Goal: Check status: Check status

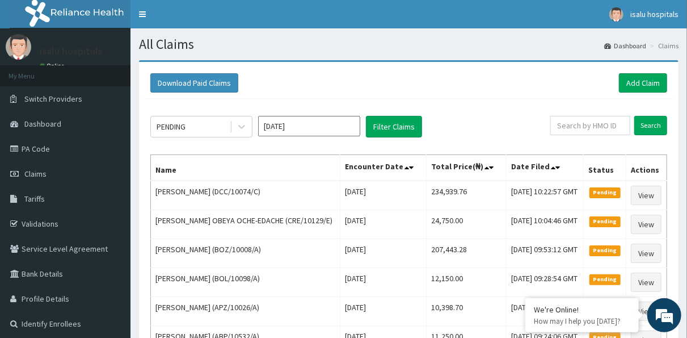
click at [336, 125] on input "Aug 2025" at bounding box center [309, 126] width 102 height 20
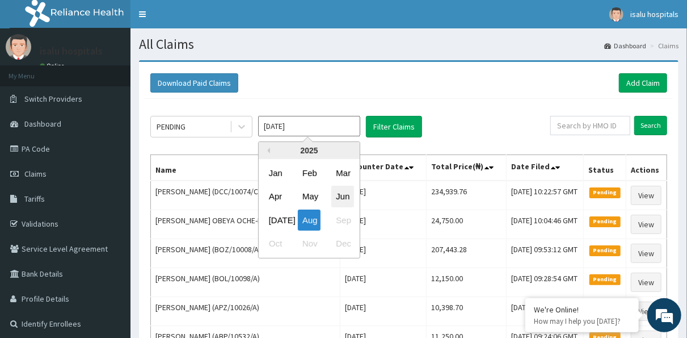
click at [342, 194] on div "Jun" at bounding box center [342, 196] width 23 height 21
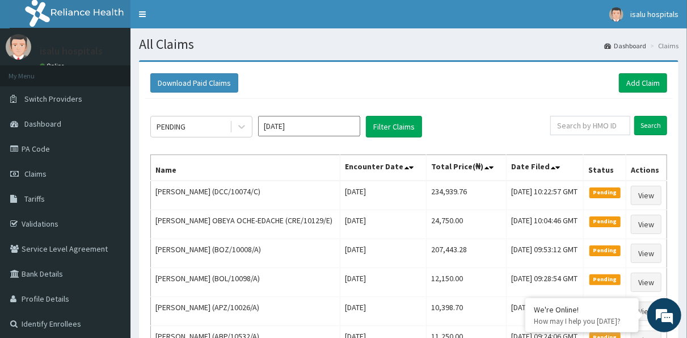
type input "Jun 2025"
click at [416, 122] on button "Filter Claims" at bounding box center [394, 127] width 56 height 22
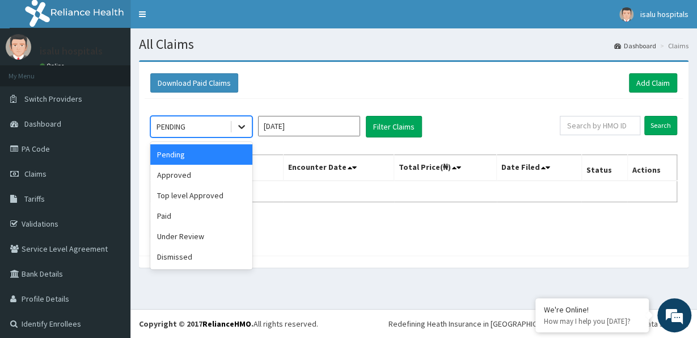
click at [242, 124] on icon at bounding box center [241, 126] width 11 height 11
click at [213, 201] on div "Top level Approved" at bounding box center [201, 195] width 102 height 20
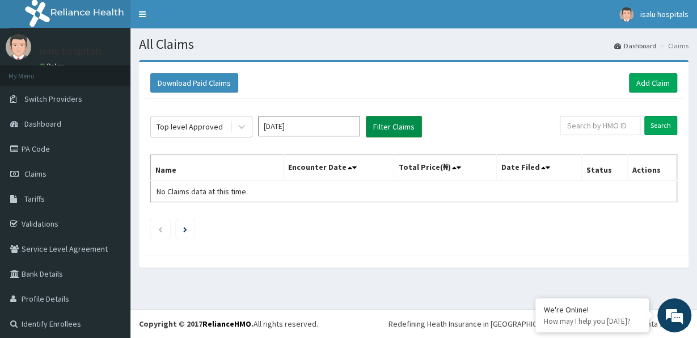
click at [369, 127] on button "Filter Claims" at bounding box center [394, 127] width 56 height 22
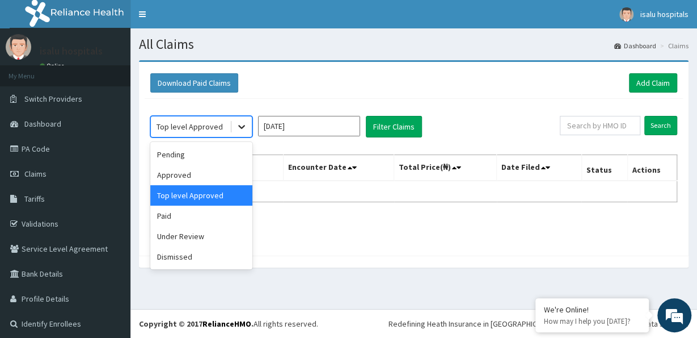
click at [243, 127] on icon at bounding box center [241, 127] width 7 height 4
click at [206, 241] on div "Under Review" at bounding box center [201, 236] width 102 height 20
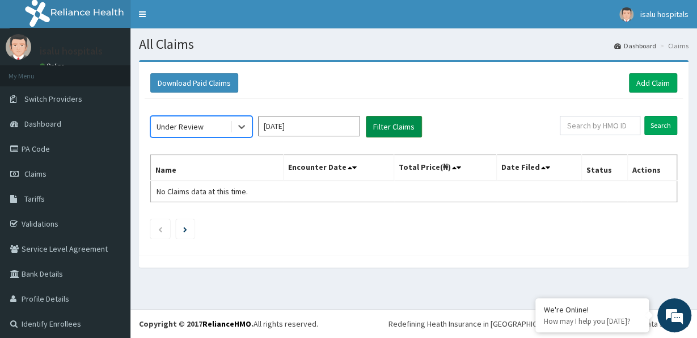
click at [375, 128] on button "Filter Claims" at bounding box center [394, 127] width 56 height 22
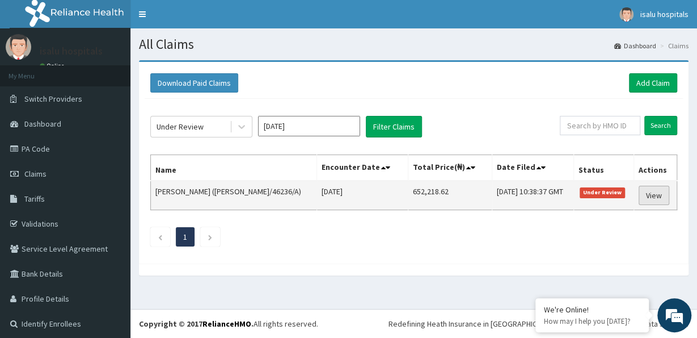
click at [652, 194] on link "View" at bounding box center [654, 195] width 31 height 19
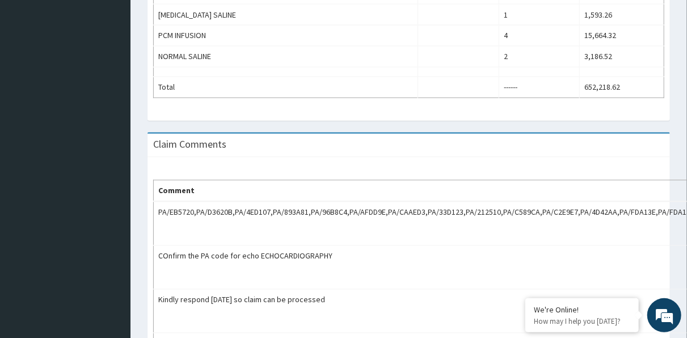
scroll to position [1111, 0]
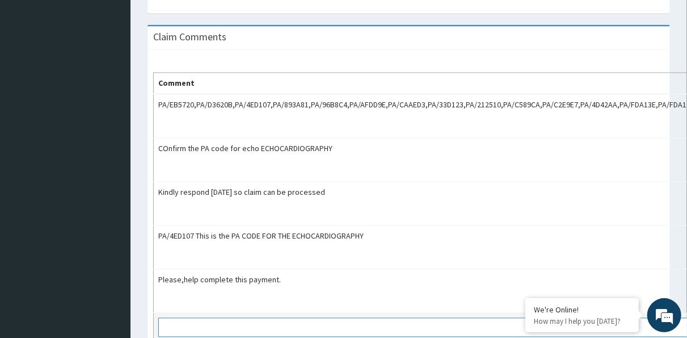
click at [313, 317] on textarea at bounding box center [464, 326] width 613 height 19
type textarea "Payment Reminder please."
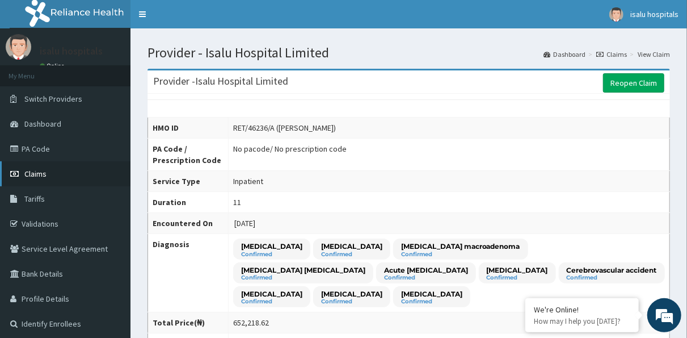
click at [44, 171] on span "Claims" at bounding box center [35, 174] width 22 height 10
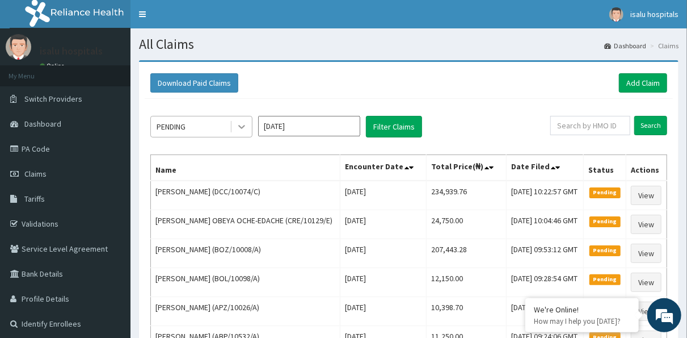
click at [242, 127] on icon at bounding box center [241, 127] width 7 height 4
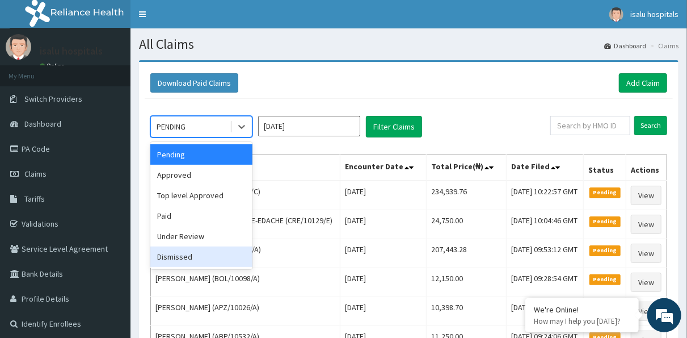
click at [195, 254] on div "Dismissed" at bounding box center [201, 256] width 102 height 20
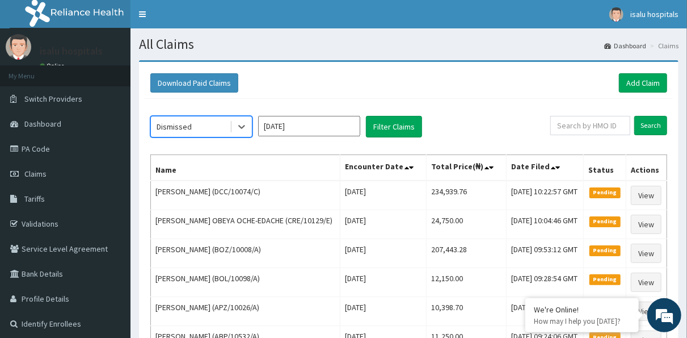
click at [337, 127] on input "[DATE]" at bounding box center [309, 126] width 102 height 20
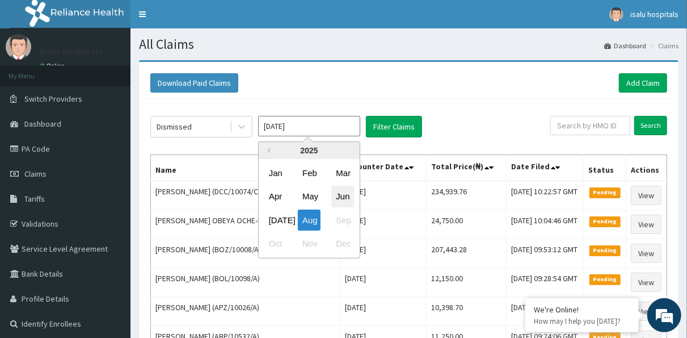
click at [346, 195] on div "Jun" at bounding box center [342, 196] width 23 height 21
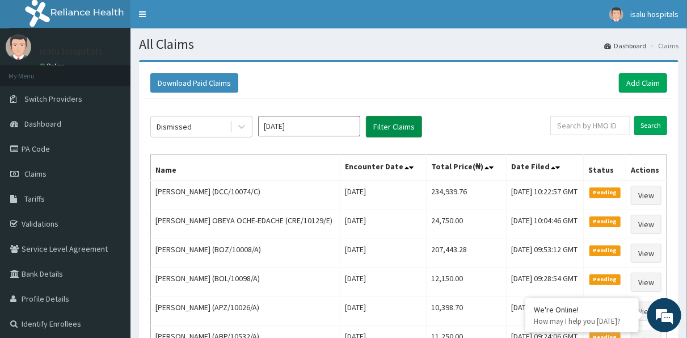
click at [395, 121] on button "Filter Claims" at bounding box center [394, 127] width 56 height 22
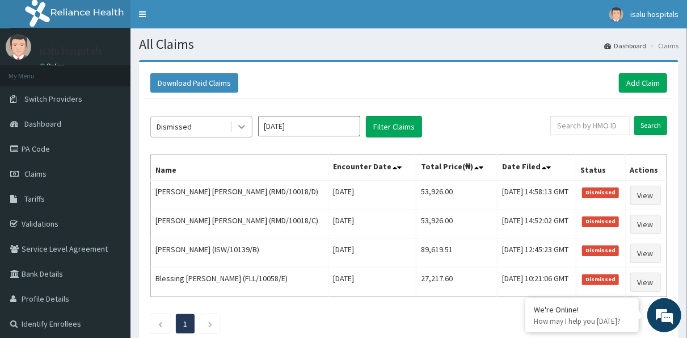
click at [238, 125] on icon at bounding box center [241, 126] width 11 height 11
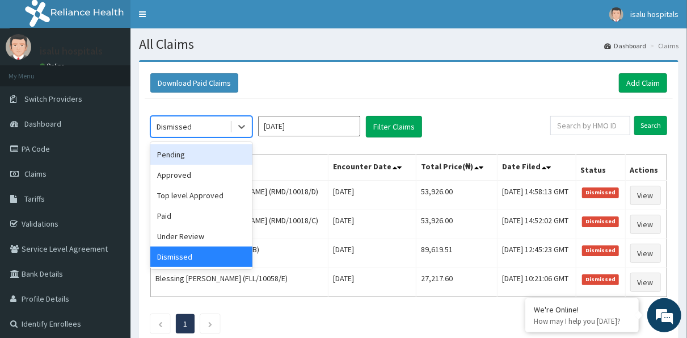
click at [199, 150] on div "Pending" at bounding box center [201, 154] width 102 height 20
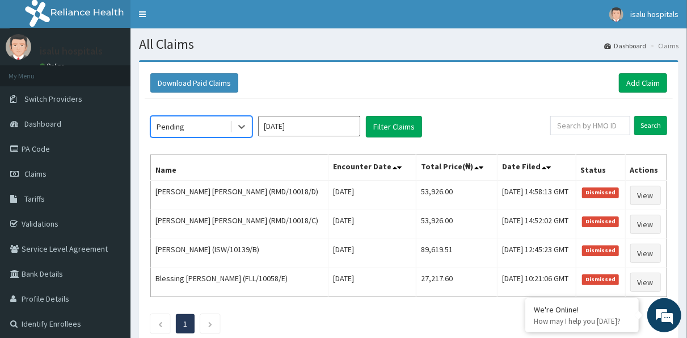
click at [341, 129] on input "Jun 2025" at bounding box center [309, 126] width 102 height 20
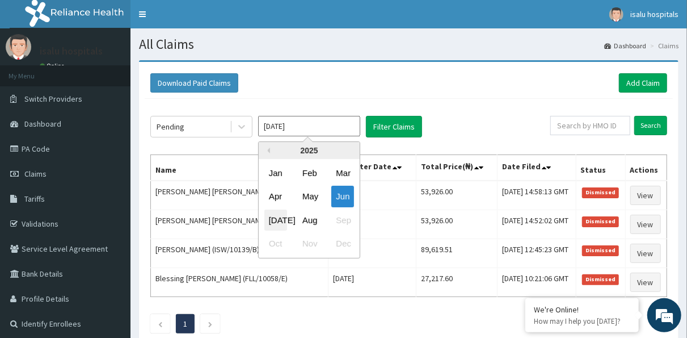
click at [279, 221] on div "[DATE]" at bounding box center [275, 219] width 23 height 21
type input "[DATE]"
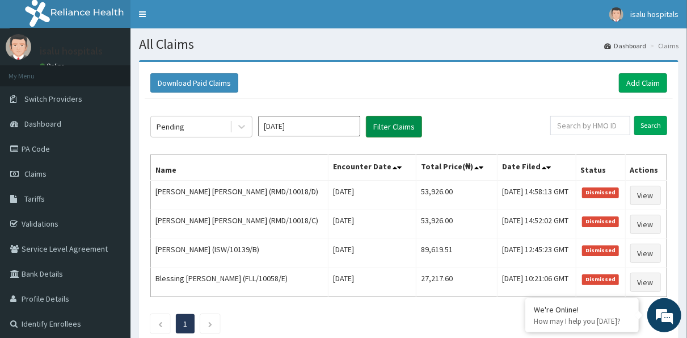
click at [413, 125] on button "Filter Claims" at bounding box center [394, 127] width 56 height 22
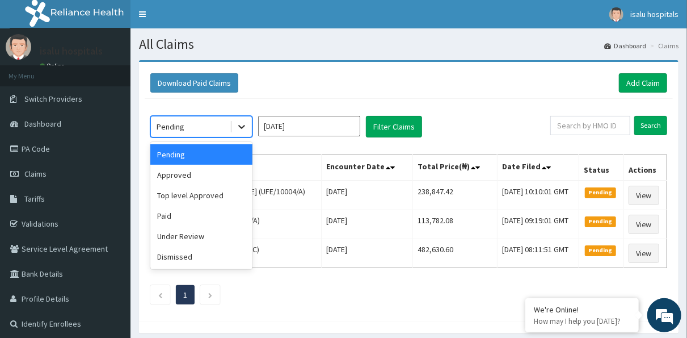
click at [240, 126] on icon at bounding box center [241, 127] width 7 height 4
click at [207, 199] on div "Top level Approved" at bounding box center [201, 195] width 102 height 20
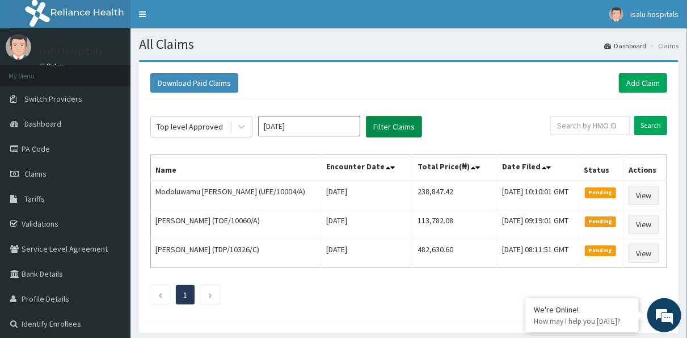
click at [377, 121] on button "Filter Claims" at bounding box center [394, 127] width 56 height 22
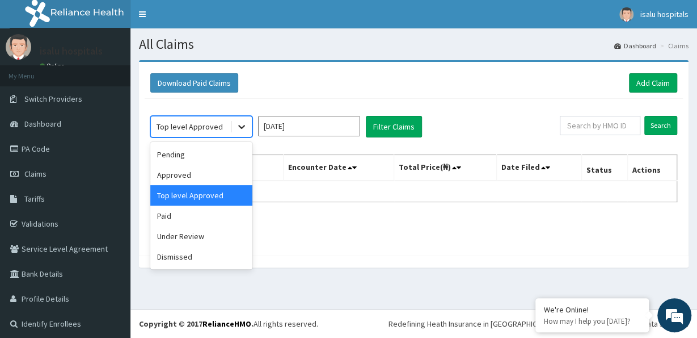
click at [243, 125] on icon at bounding box center [241, 127] width 7 height 4
click at [196, 242] on div "Under Review" at bounding box center [201, 236] width 102 height 20
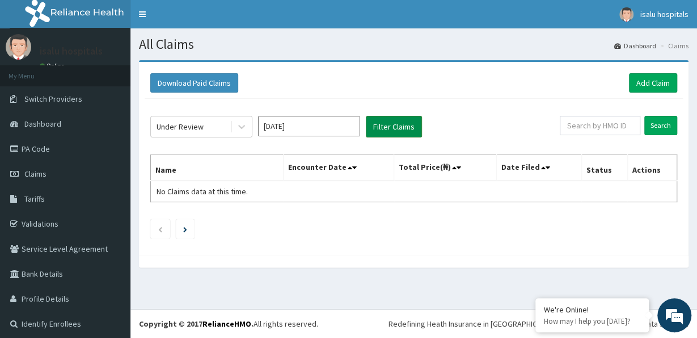
click at [378, 124] on button "Filter Claims" at bounding box center [394, 127] width 56 height 22
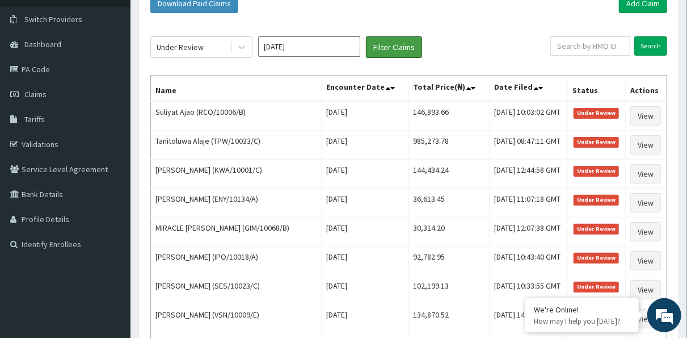
scroll to position [20, 0]
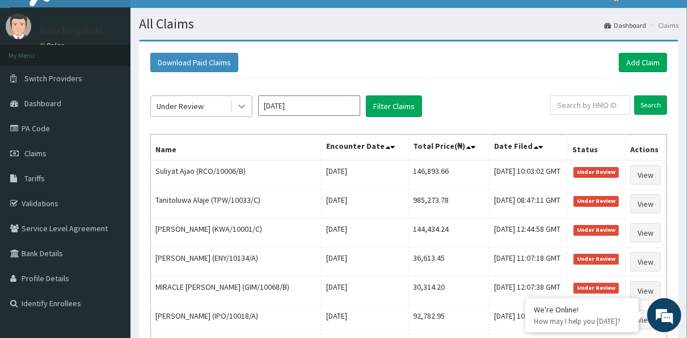
click at [241, 104] on icon at bounding box center [241, 105] width 11 height 11
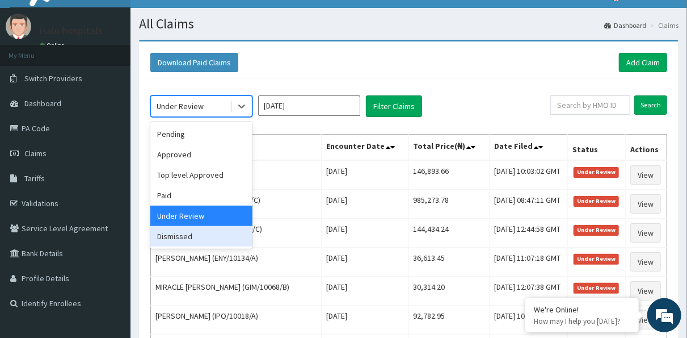
click at [234, 243] on div "Dismissed" at bounding box center [201, 236] width 102 height 20
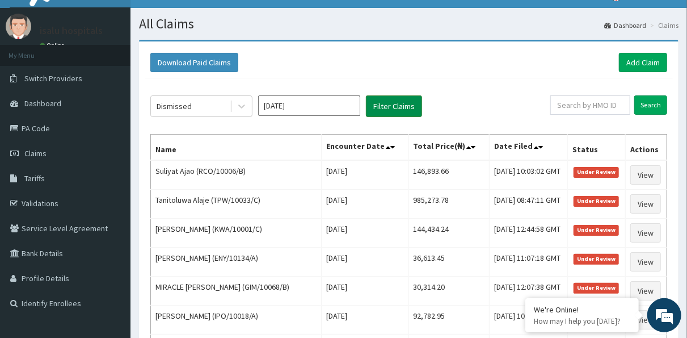
click at [378, 102] on button "Filter Claims" at bounding box center [394, 106] width 56 height 22
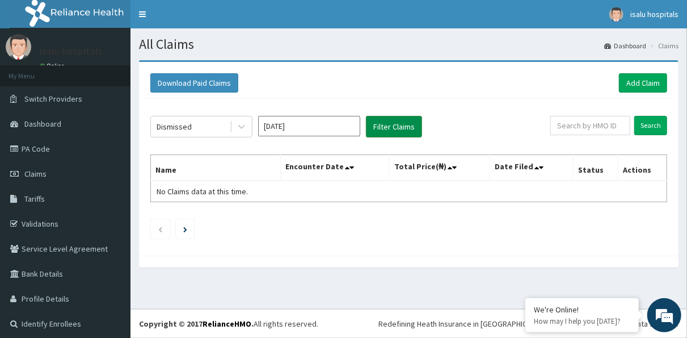
scroll to position [0, 0]
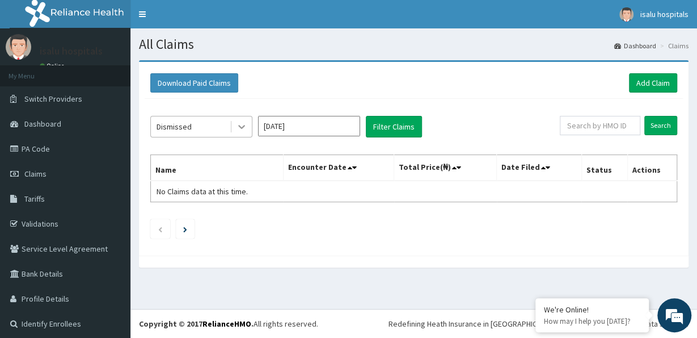
click at [241, 126] on icon at bounding box center [241, 127] width 7 height 4
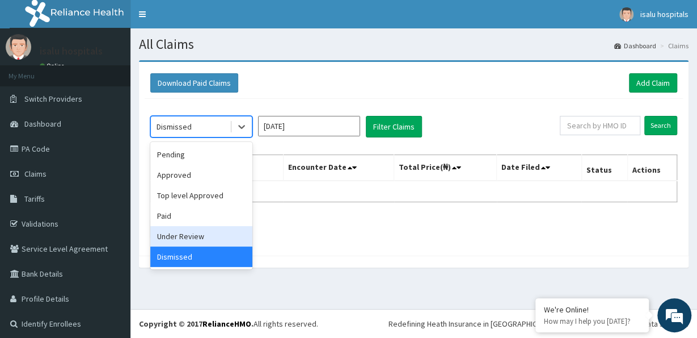
click at [213, 242] on div "Under Review" at bounding box center [201, 236] width 102 height 20
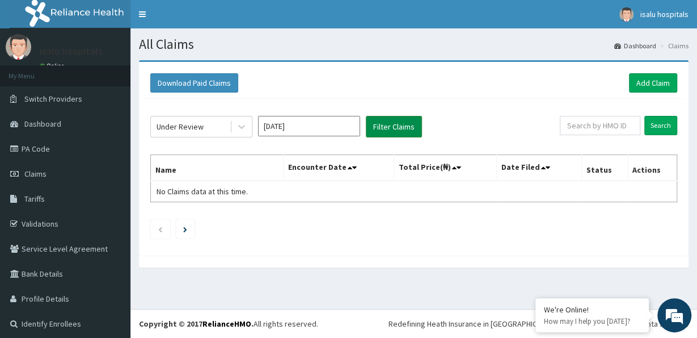
click at [418, 123] on button "Filter Claims" at bounding box center [394, 127] width 56 height 22
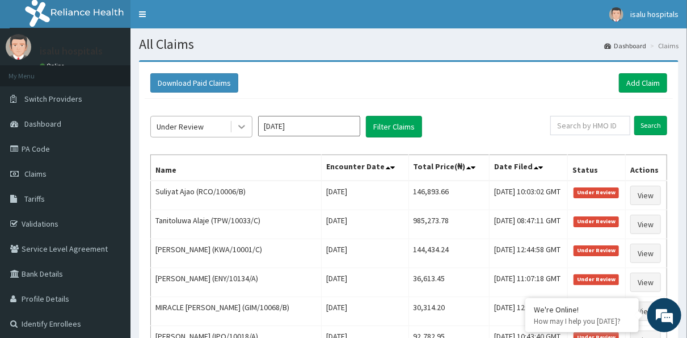
click at [245, 127] on icon at bounding box center [241, 126] width 11 height 11
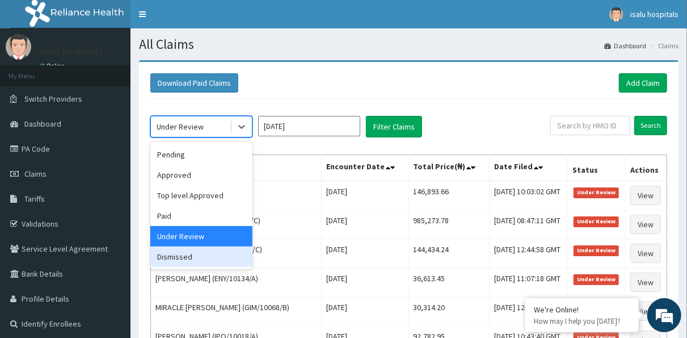
click at [216, 259] on div "Dismissed" at bounding box center [201, 256] width 102 height 20
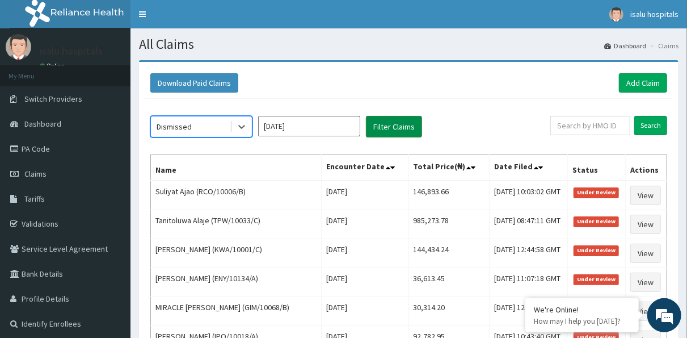
click at [397, 124] on button "Filter Claims" at bounding box center [394, 127] width 56 height 22
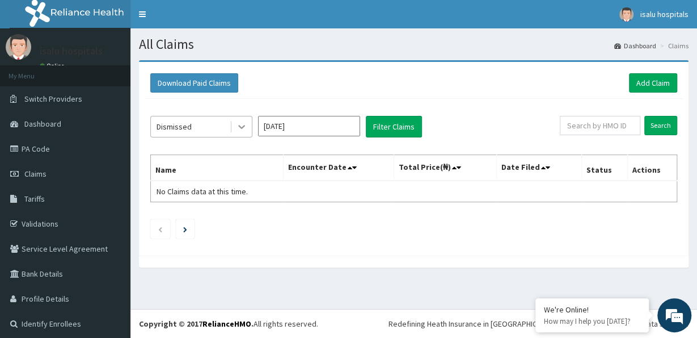
click at [241, 125] on icon at bounding box center [241, 126] width 11 height 11
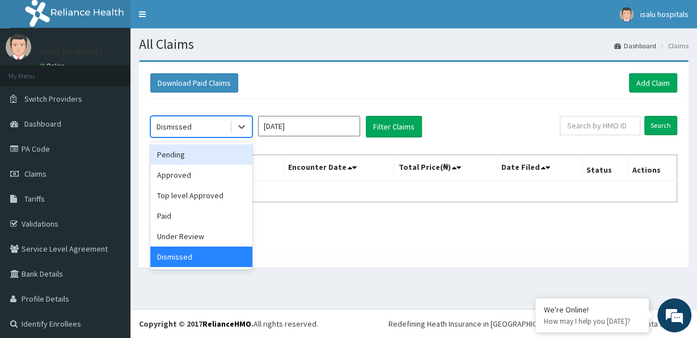
click at [188, 151] on div "Pending" at bounding box center [201, 154] width 102 height 20
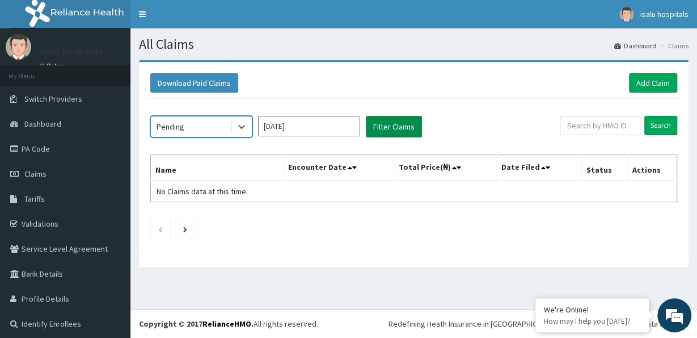
click at [413, 120] on button "Filter Claims" at bounding box center [394, 127] width 56 height 22
click at [238, 124] on icon at bounding box center [241, 126] width 11 height 11
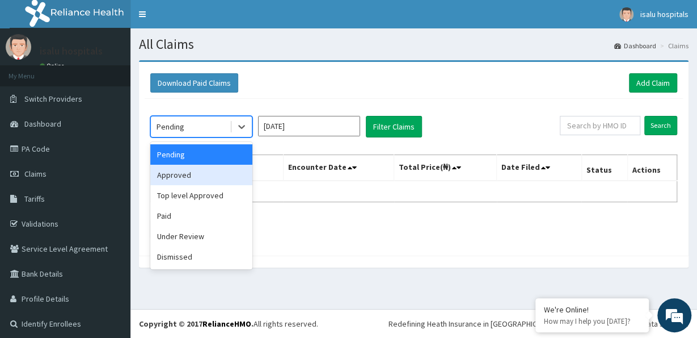
click at [192, 173] on div "Approved" at bounding box center [201, 175] width 102 height 20
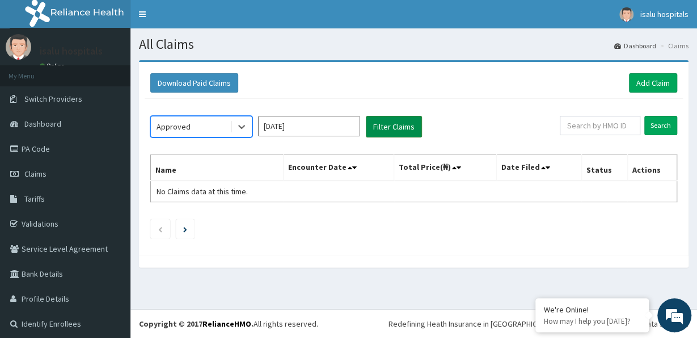
click at [398, 124] on button "Filter Claims" at bounding box center [394, 127] width 56 height 22
click at [417, 118] on button "Filter Claims" at bounding box center [394, 127] width 56 height 22
click at [416, 117] on button "Filter Claims" at bounding box center [394, 127] width 56 height 22
click at [245, 125] on icon at bounding box center [241, 127] width 7 height 4
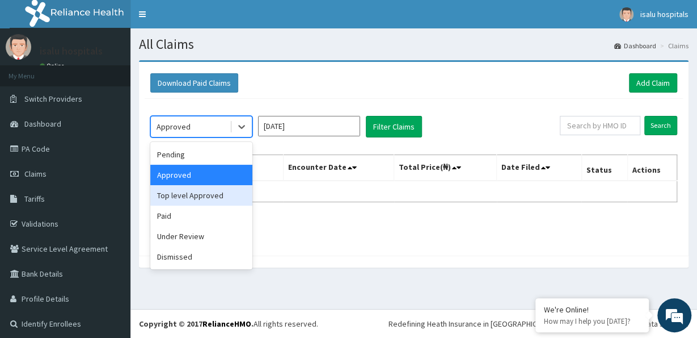
click at [221, 198] on div "Top level Approved" at bounding box center [201, 195] width 102 height 20
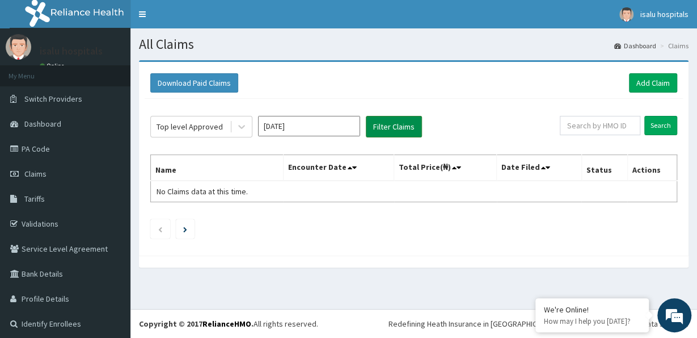
click at [378, 121] on button "Filter Claims" at bounding box center [394, 127] width 56 height 22
click at [245, 124] on icon at bounding box center [241, 126] width 11 height 11
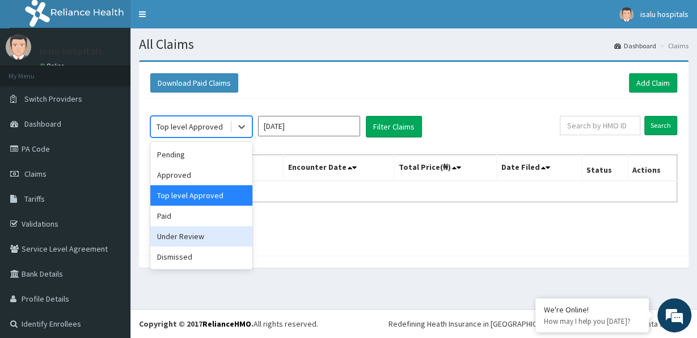
click at [204, 234] on div "Under Review" at bounding box center [201, 236] width 102 height 20
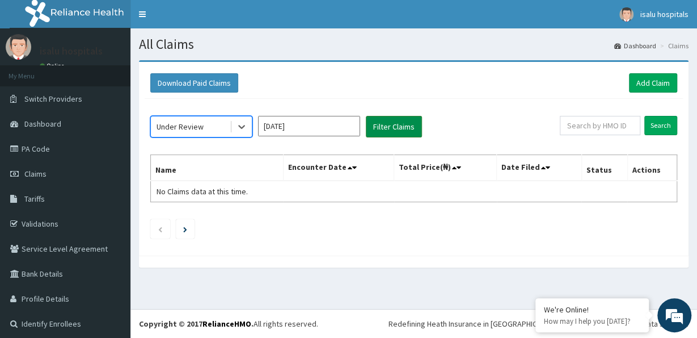
click at [378, 120] on button "Filter Claims" at bounding box center [394, 127] width 56 height 22
click at [242, 129] on icon at bounding box center [241, 126] width 11 height 11
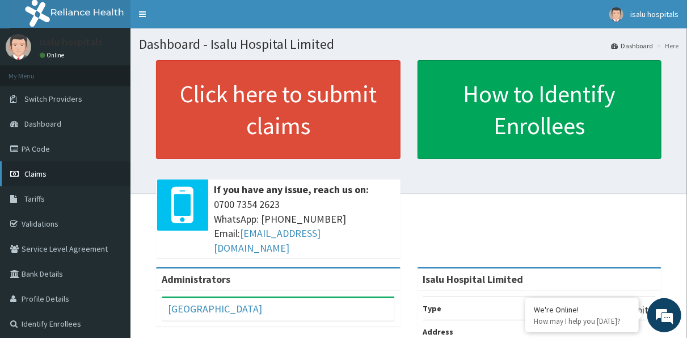
click at [37, 171] on span "Claims" at bounding box center [35, 174] width 22 height 10
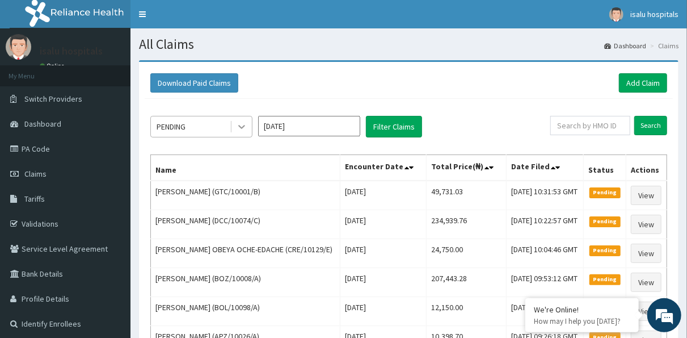
click at [245, 125] on icon at bounding box center [241, 127] width 7 height 4
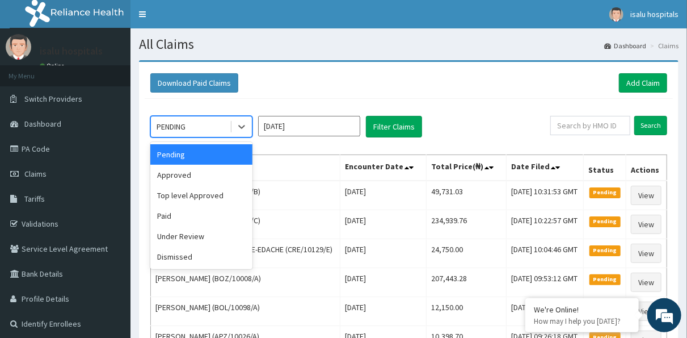
click at [314, 126] on input "Aug 2025" at bounding box center [309, 126] width 102 height 20
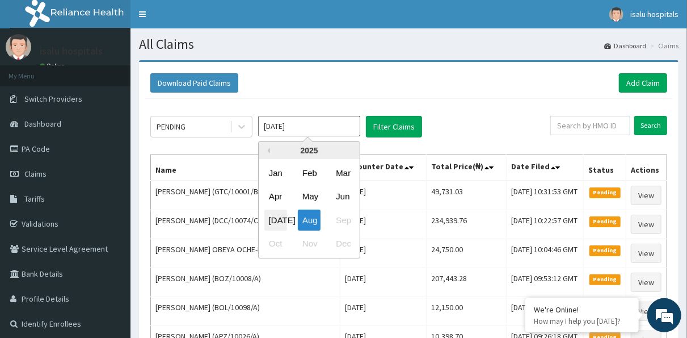
click at [274, 221] on div "Jul" at bounding box center [275, 219] width 23 height 21
type input "Jul 2025"
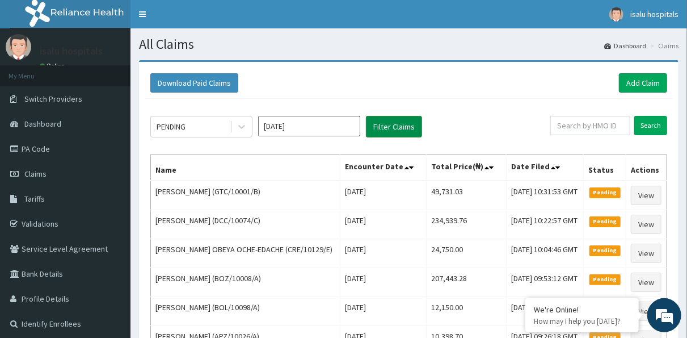
click at [399, 122] on button "Filter Claims" at bounding box center [394, 127] width 56 height 22
click at [418, 123] on button "Filter Claims" at bounding box center [394, 127] width 56 height 22
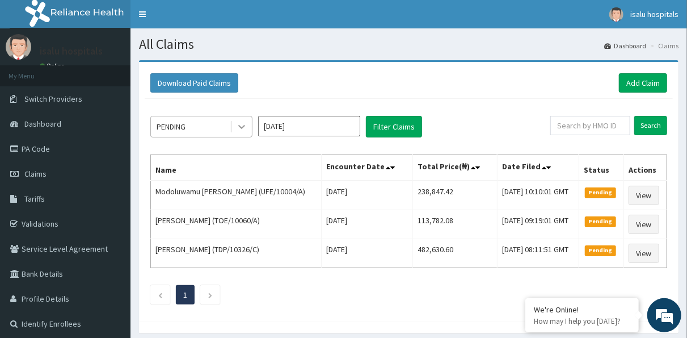
click at [241, 123] on icon at bounding box center [241, 126] width 11 height 11
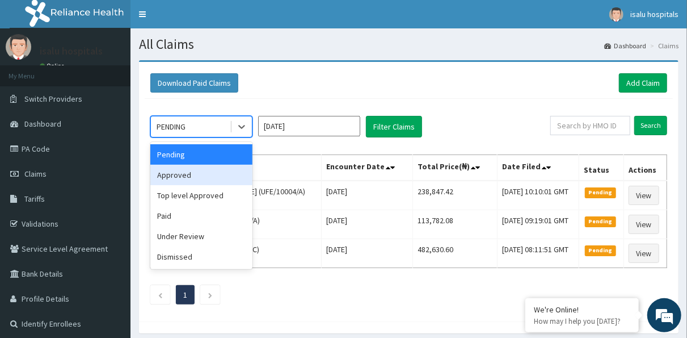
click at [216, 177] on div "Approved" at bounding box center [201, 175] width 102 height 20
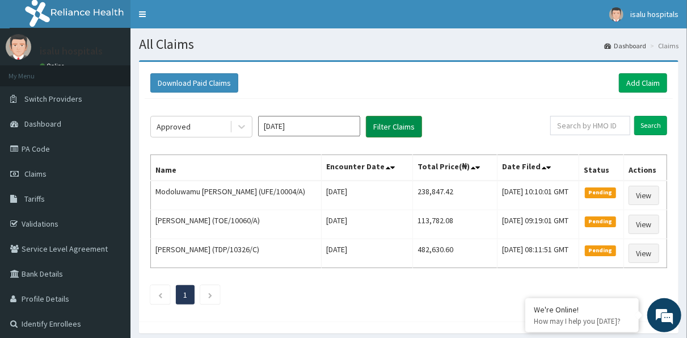
click at [372, 123] on button "Filter Claims" at bounding box center [394, 127] width 56 height 22
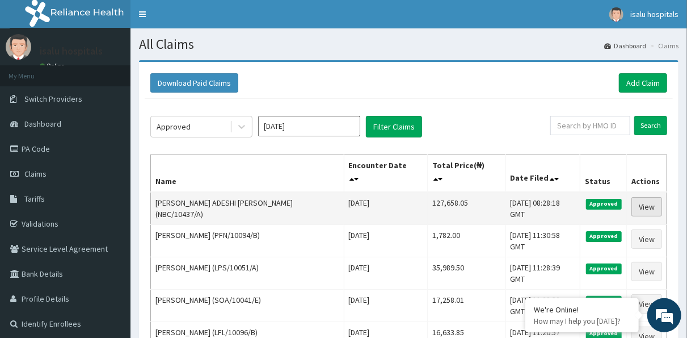
click at [649, 201] on link "View" at bounding box center [647, 206] width 31 height 19
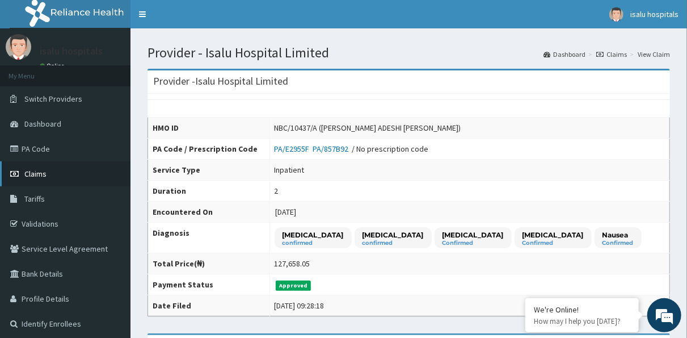
click at [35, 173] on span "Claims" at bounding box center [35, 174] width 22 height 10
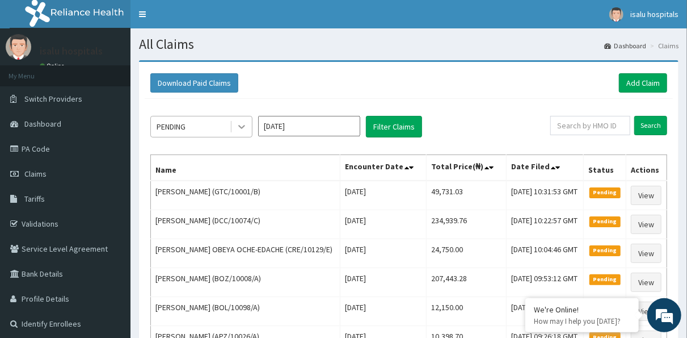
click at [242, 127] on icon at bounding box center [241, 126] width 11 height 11
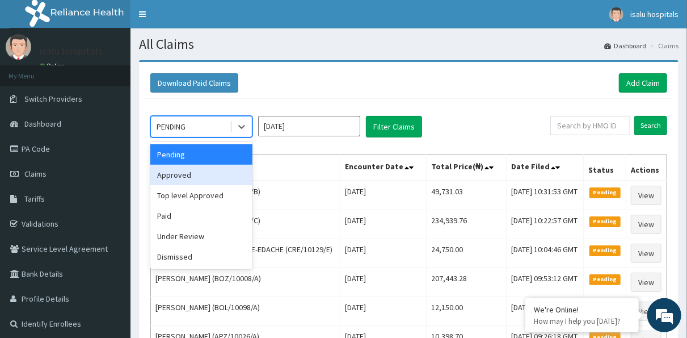
click at [192, 178] on div "Approved" at bounding box center [201, 175] width 102 height 20
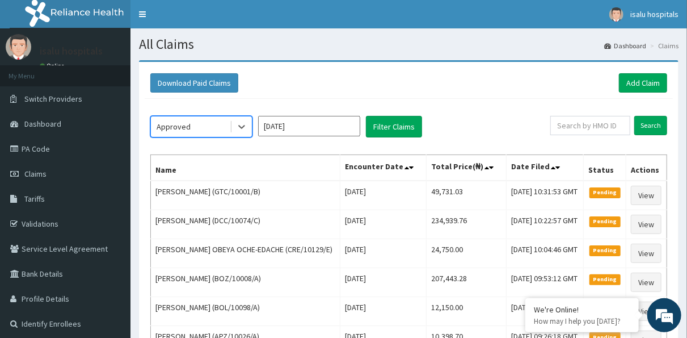
click at [328, 123] on input "[DATE]" at bounding box center [309, 126] width 102 height 20
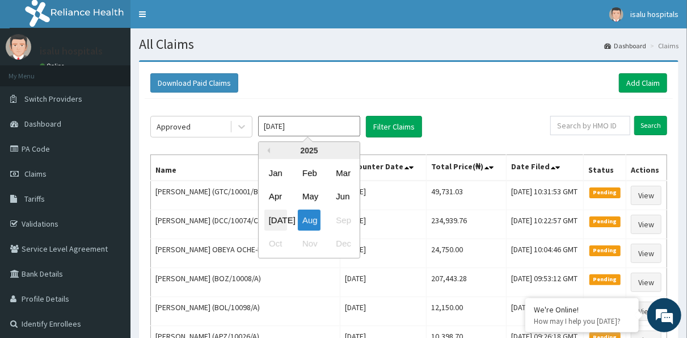
click at [274, 220] on div "[DATE]" at bounding box center [275, 219] width 23 height 21
type input "[DATE]"
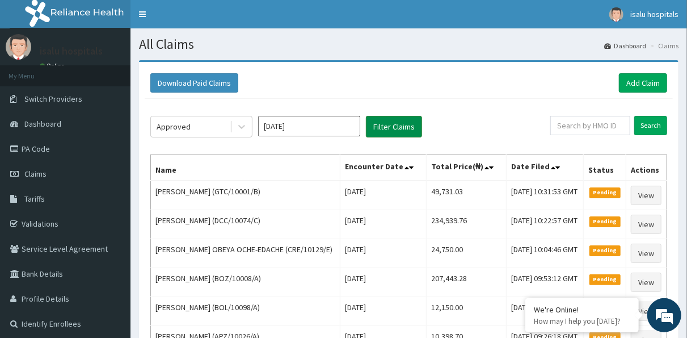
click at [414, 123] on button "Filter Claims" at bounding box center [394, 127] width 56 height 22
click at [415, 128] on button "Filter Claims" at bounding box center [394, 127] width 56 height 22
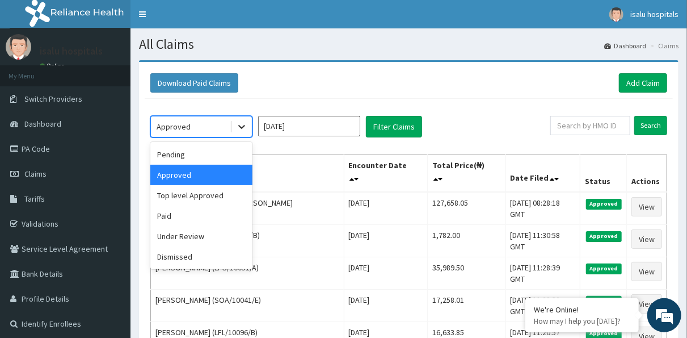
click at [245, 123] on icon at bounding box center [241, 126] width 11 height 11
click at [217, 196] on div "Top level Approved" at bounding box center [201, 195] width 102 height 20
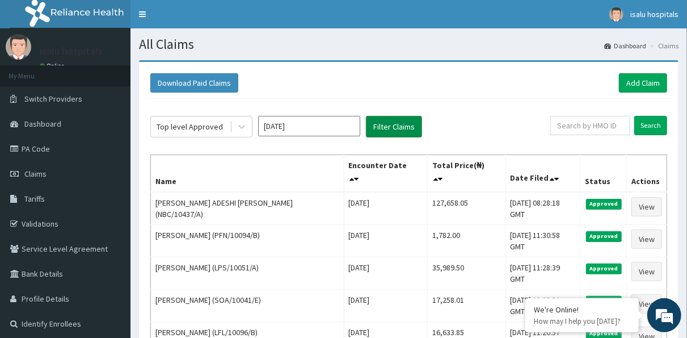
click at [376, 123] on button "Filter Claims" at bounding box center [394, 127] width 56 height 22
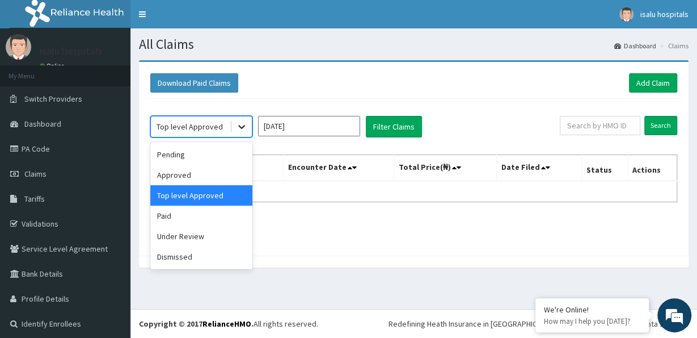
click at [243, 125] on icon at bounding box center [241, 126] width 11 height 11
click at [202, 235] on div "Under Review" at bounding box center [201, 236] width 102 height 20
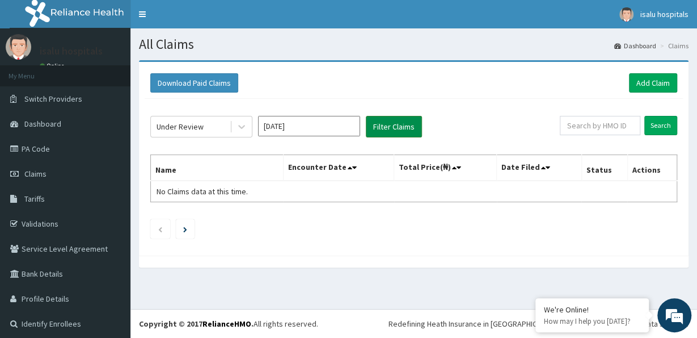
click at [375, 123] on button "Filter Claims" at bounding box center [394, 127] width 56 height 22
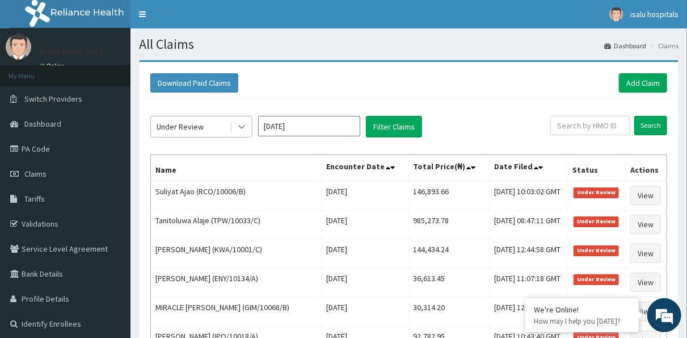
click at [242, 123] on icon at bounding box center [241, 126] width 11 height 11
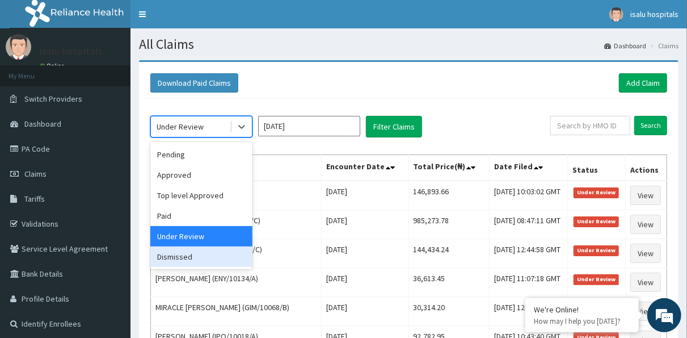
click at [209, 259] on div "Dismissed" at bounding box center [201, 256] width 102 height 20
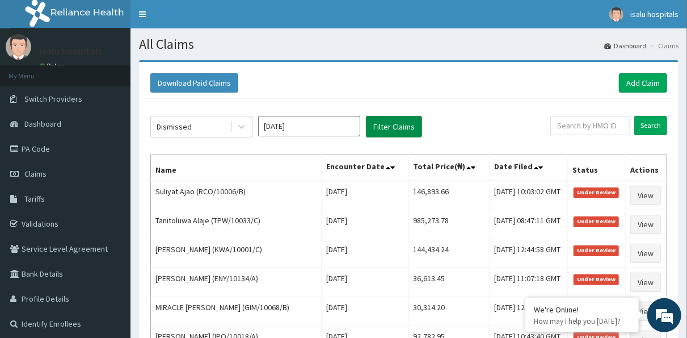
click at [381, 116] on button "Filter Claims" at bounding box center [394, 127] width 56 height 22
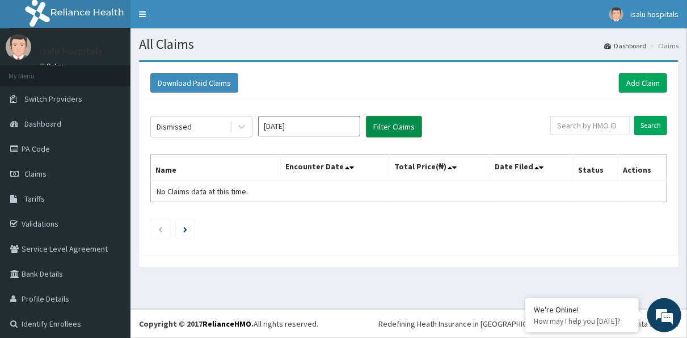
click at [381, 116] on button "Filter Claims" at bounding box center [394, 127] width 56 height 22
